Goal: Task Accomplishment & Management: Manage account settings

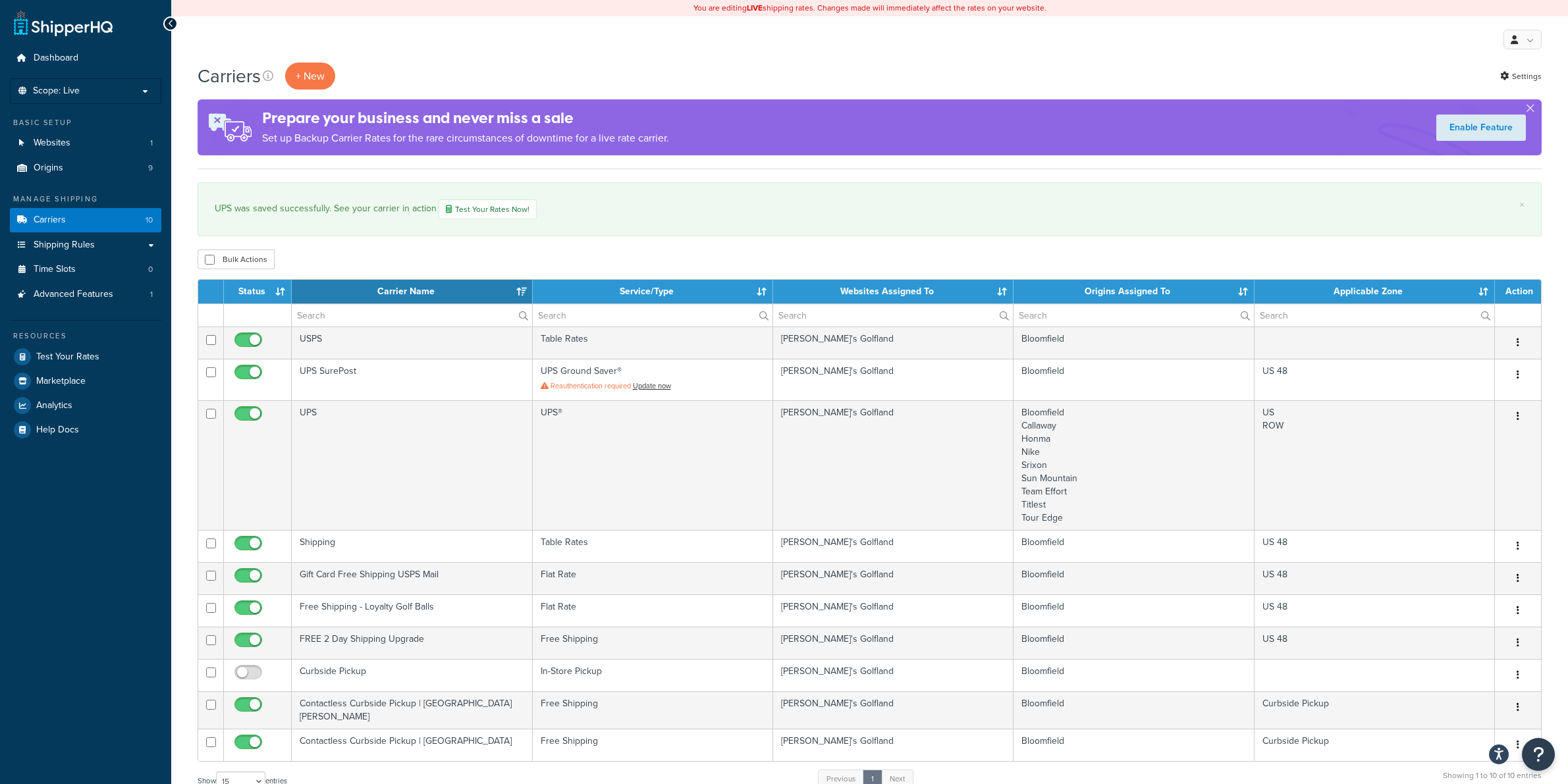
select select "15"
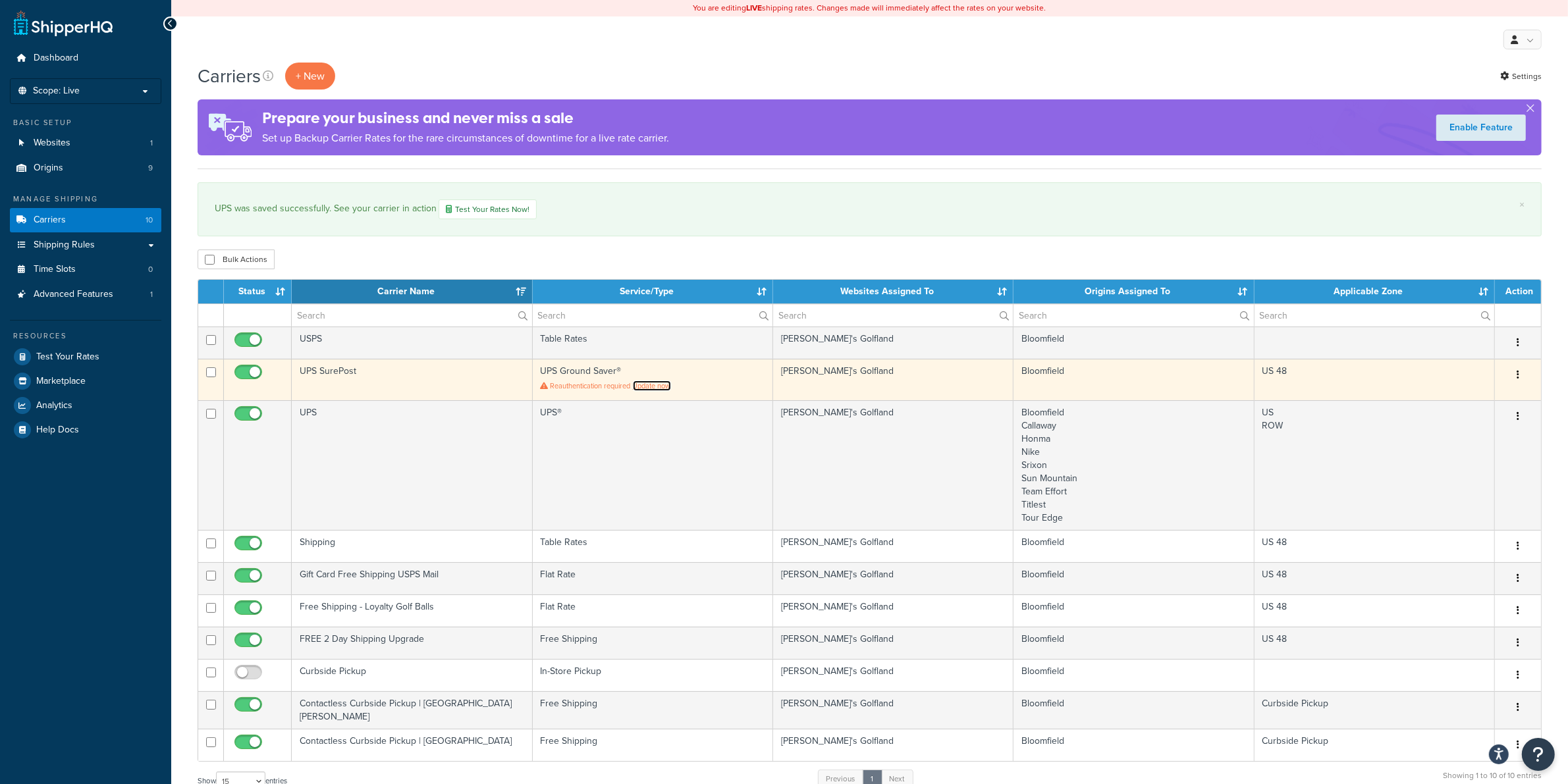
click at [650, 389] on link "Update now" at bounding box center [652, 386] width 38 height 11
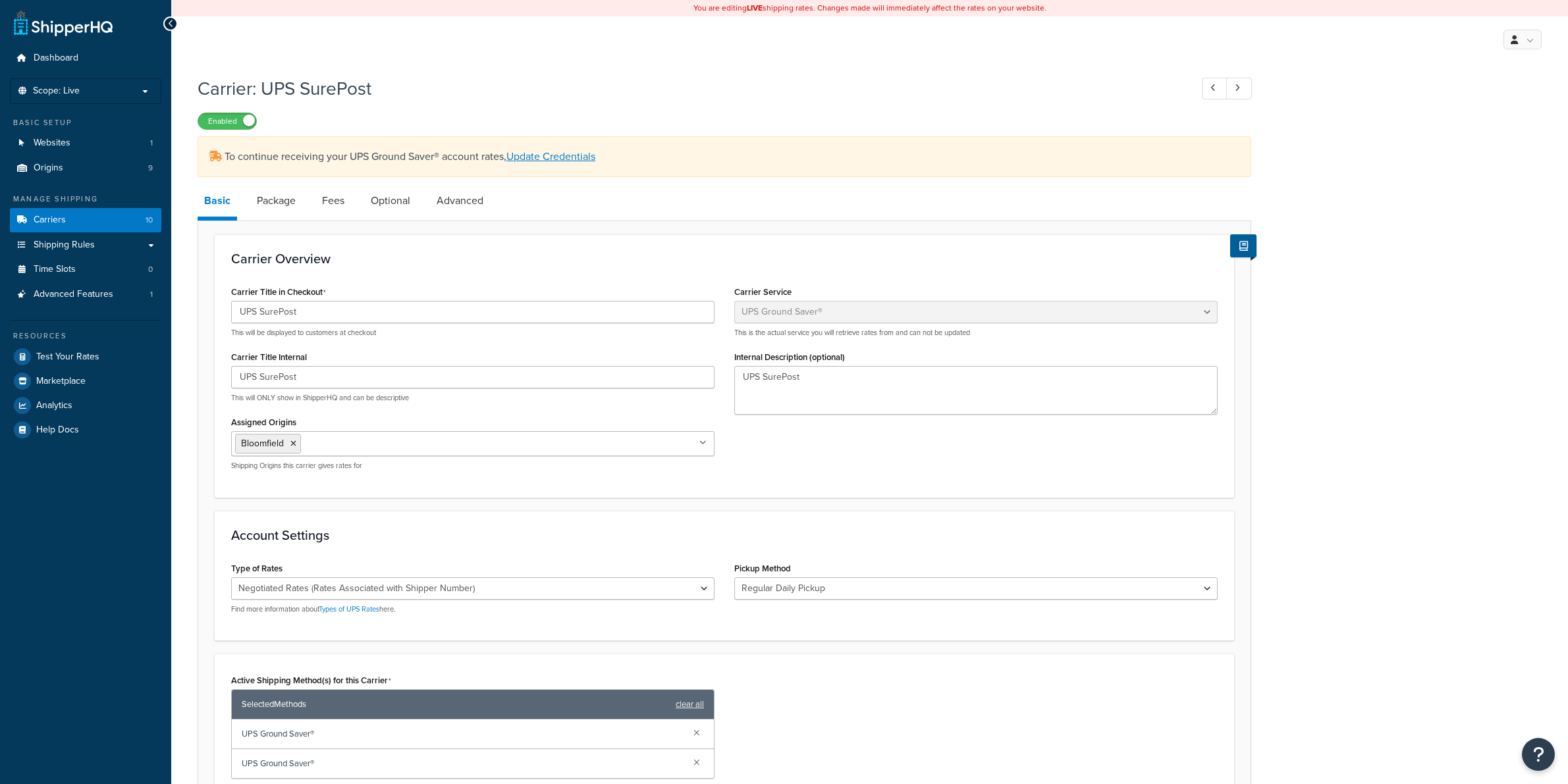
select select "surePost"
